Goal: Information Seeking & Learning: Understand process/instructions

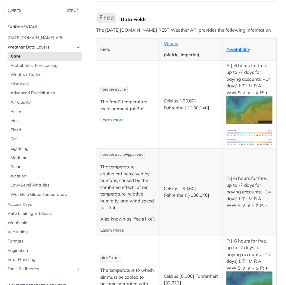
click at [76, 46] on icon "Hide subpages for Weather Data Layers" at bounding box center [78, 47] width 5 height 5
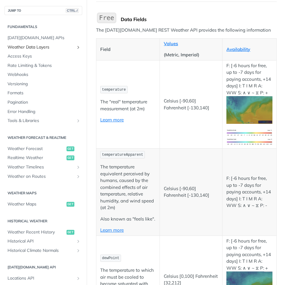
click at [76, 46] on icon "Show subpages for Weather Data Layers" at bounding box center [78, 47] width 5 height 5
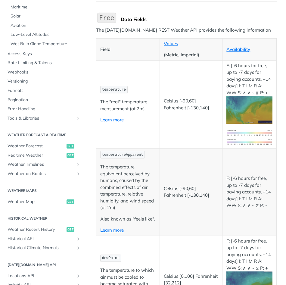
scroll to position [181, 0]
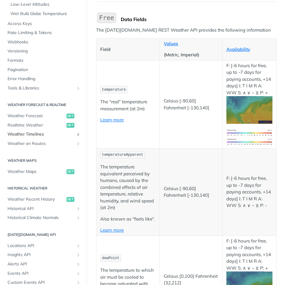
click at [69, 137] on span "Weather Timelines" at bounding box center [41, 134] width 67 height 6
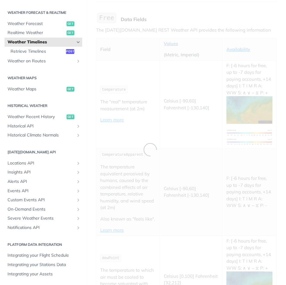
scroll to position [33, 0]
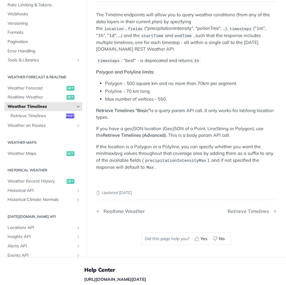
click at [76, 106] on icon "Hide subpages for Weather Timelines" at bounding box center [78, 106] width 5 height 5
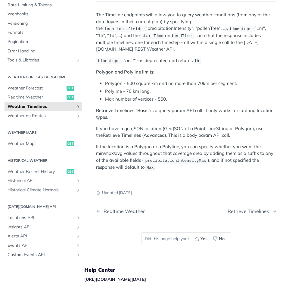
scroll to position [0, 0]
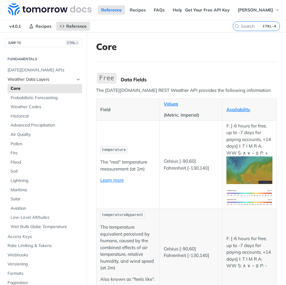
click at [68, 77] on span "Weather Data Layers" at bounding box center [41, 80] width 67 height 6
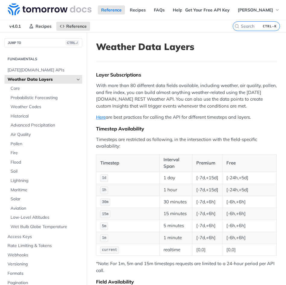
click at [71, 78] on link "Weather Data Layers" at bounding box center [44, 79] width 78 height 9
click at [76, 80] on icon "Hide subpages for Weather Data Layers" at bounding box center [78, 79] width 5 height 5
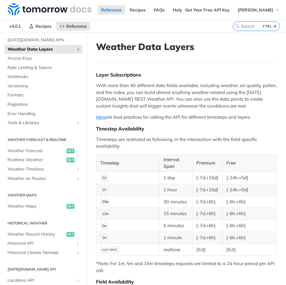
scroll to position [60, 0]
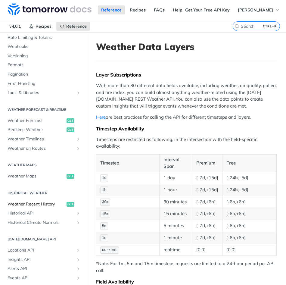
click at [33, 201] on link "Weather Recent History get" at bounding box center [44, 204] width 78 height 9
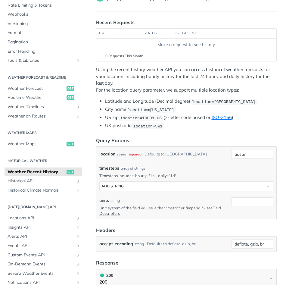
scroll to position [30, 0]
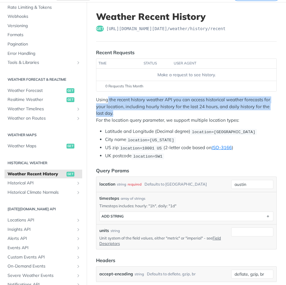
drag, startPoint x: 107, startPoint y: 101, endPoint x: 155, endPoint y: 112, distance: 49.3
click at [155, 112] on p "Using the recent history weather API you can access historical weather forecast…" at bounding box center [186, 109] width 181 height 27
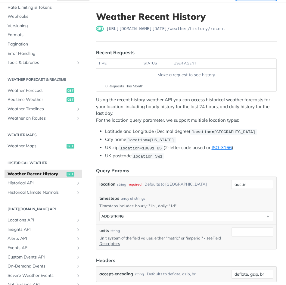
click at [172, 117] on p "Using the recent history weather API you can access historical weather forecast…" at bounding box center [186, 109] width 181 height 27
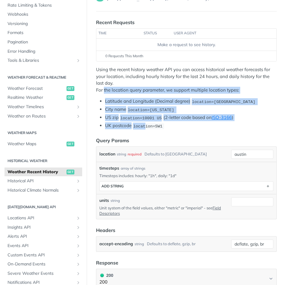
drag, startPoint x: 104, startPoint y: 87, endPoint x: 146, endPoint y: 127, distance: 57.4
click at [146, 127] on div "Using the recent history weather API you can access historical weather forecast…" at bounding box center [186, 97] width 181 height 63
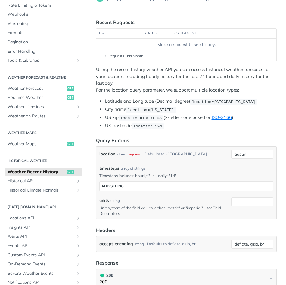
drag, startPoint x: 146, startPoint y: 127, endPoint x: 116, endPoint y: 84, distance: 52.2
click at [116, 84] on p "Using the recent history weather API you can access historical weather forecast…" at bounding box center [186, 79] width 181 height 27
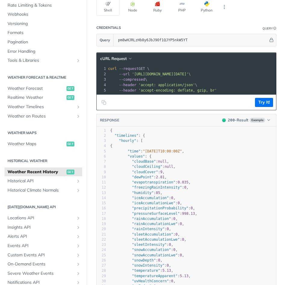
scroll to position [543, 0]
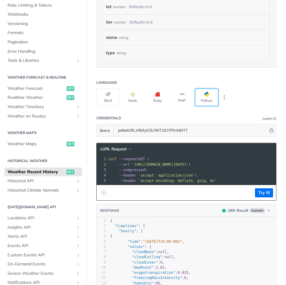
click at [201, 98] on button "Python" at bounding box center [206, 97] width 23 height 17
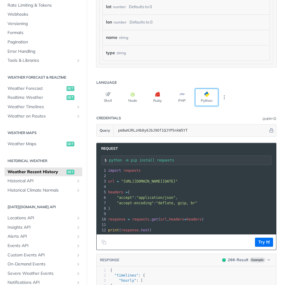
scroll to position [603, 0]
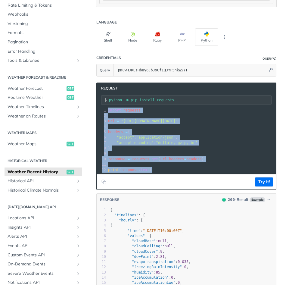
drag, startPoint x: 152, startPoint y: 170, endPoint x: 98, endPoint y: 99, distance: 89.1
click at [98, 99] on div "Request python -m pip install requests xxxxxxxxxx 12 1 import requests 2 ​ 3 ur…" at bounding box center [186, 136] width 180 height 107
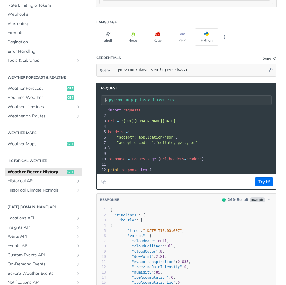
click at [111, 124] on pre "​" at bounding box center [231, 126] width 248 height 5
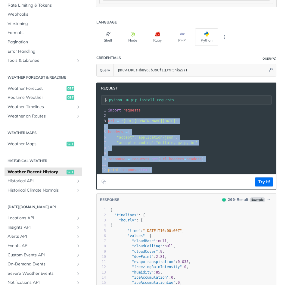
drag, startPoint x: 108, startPoint y: 122, endPoint x: 188, endPoint y: 180, distance: 99.6
click at [188, 180] on div "Request python -m pip install requests xxxxxxxxxx 12 1 import requests 2 ​ 3 ur…" at bounding box center [186, 136] width 180 height 107
click at [188, 180] on footer "Try It!" at bounding box center [187, 181] width 180 height 15
drag, startPoint x: 153, startPoint y: 169, endPoint x: 108, endPoint y: 119, distance: 68.1
click at [108, 119] on div "1 import requests 2 ​ 3 url = "[URL][DOMAIN_NAME][DATE]" 4 ​ 5 headers = { 6 "a…" at bounding box center [231, 140] width 248 height 65
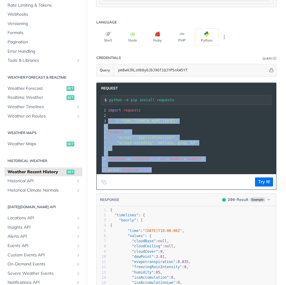
copy div "url = "[URL][DOMAIN_NAME][DATE]" 4 ​ 5 headers = { 6 "accept" : "application/js…"
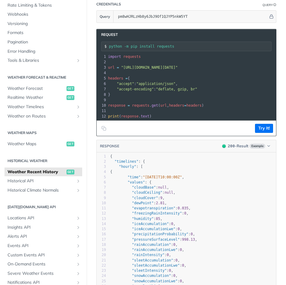
scroll to position [747, 0]
